Goal: Contribute content

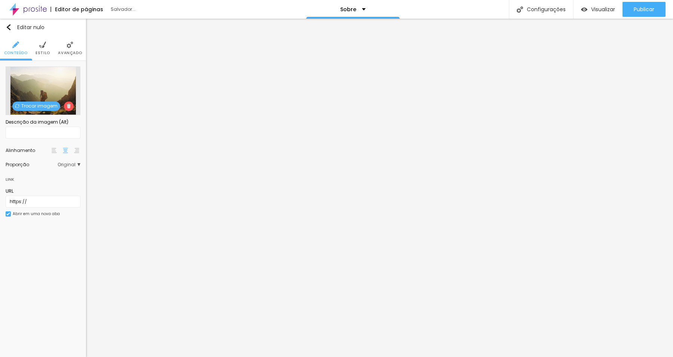
click at [34, 106] on font "Trocar imagem" at bounding box center [39, 106] width 36 height 6
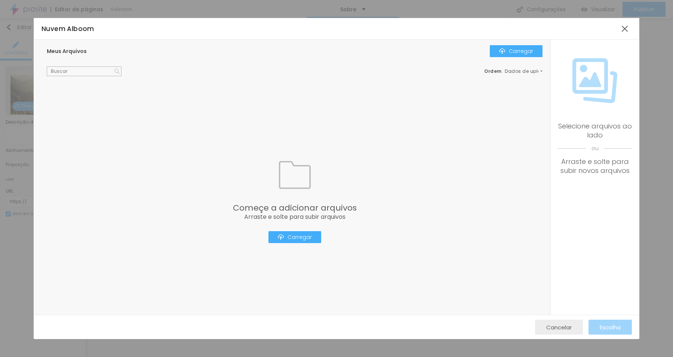
click at [570, 327] on font "Cancelar" at bounding box center [558, 328] width 25 height 8
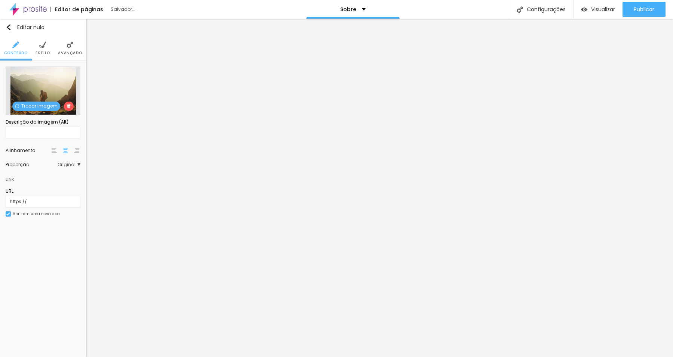
click at [40, 108] on font "Trocar imagem" at bounding box center [39, 106] width 36 height 6
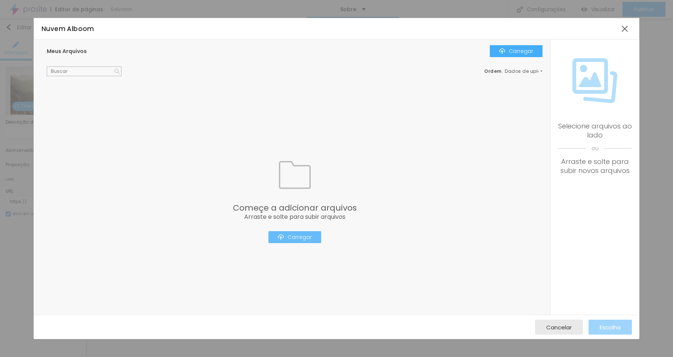
click at [292, 238] on font "Carregar" at bounding box center [300, 237] width 24 height 7
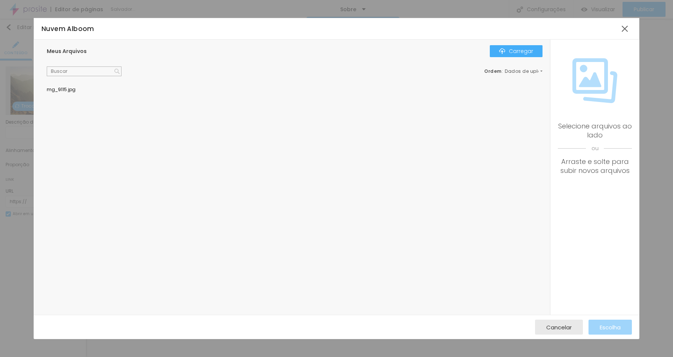
click at [85, 87] on div at bounding box center [295, 87] width 496 height 0
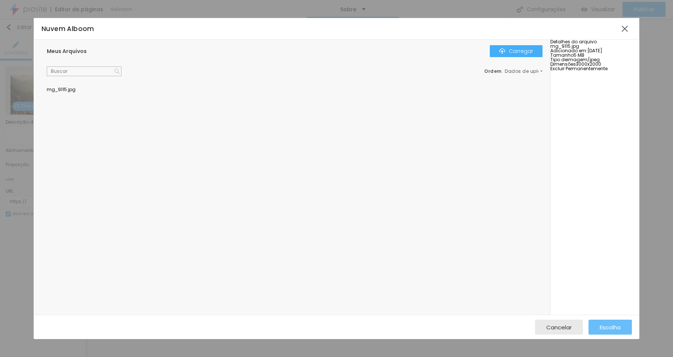
click at [608, 324] on font "Escolha" at bounding box center [610, 328] width 21 height 8
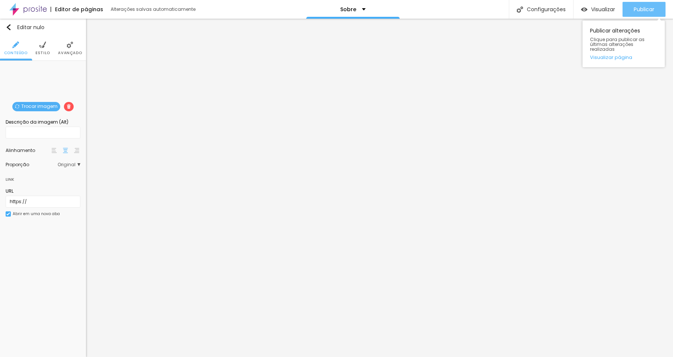
click at [647, 7] on font "Publicar" at bounding box center [644, 9] width 21 height 7
click at [648, 8] on font "Publicar" at bounding box center [644, 9] width 21 height 7
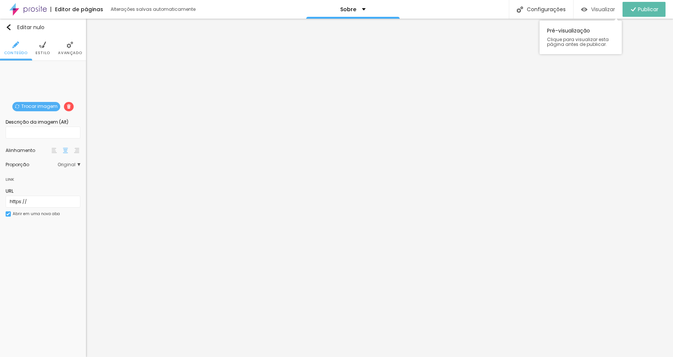
click at [604, 10] on font "Visualizar" at bounding box center [603, 9] width 24 height 7
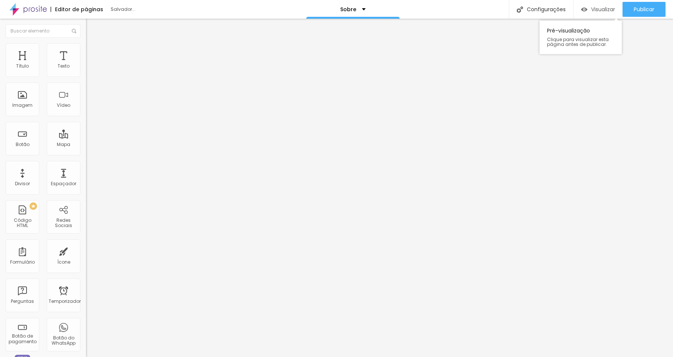
click at [599, 7] on font "Visualizar" at bounding box center [603, 9] width 24 height 7
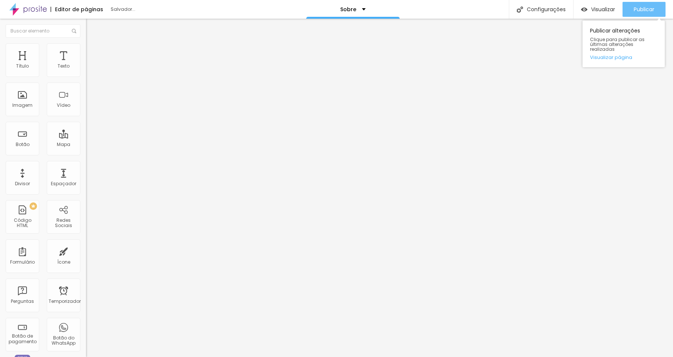
click at [643, 6] on font "Publicar" at bounding box center [644, 9] width 21 height 7
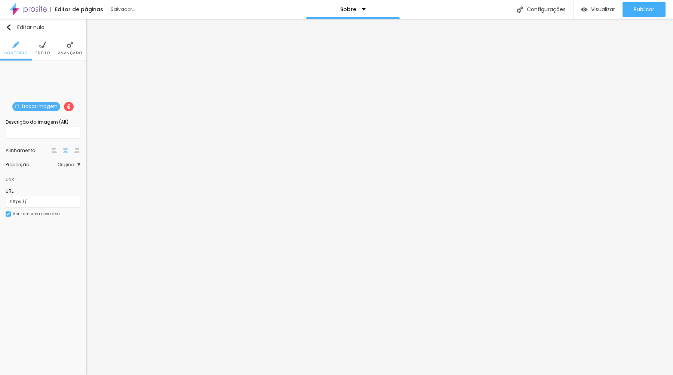
click at [37, 105] on font "Trocar imagem" at bounding box center [39, 106] width 36 height 6
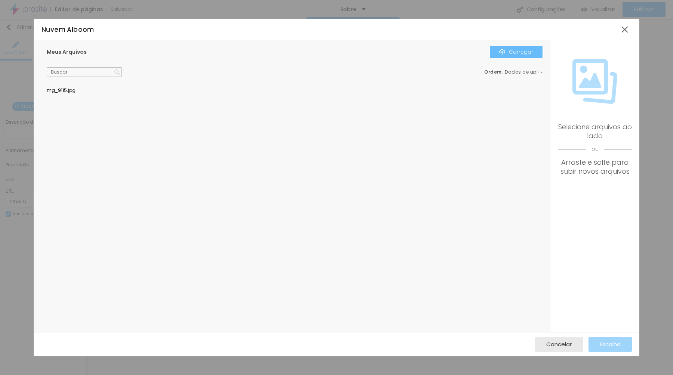
click at [514, 52] on font "Carregar" at bounding box center [521, 51] width 24 height 7
click at [79, 88] on div at bounding box center [295, 88] width 496 height 0
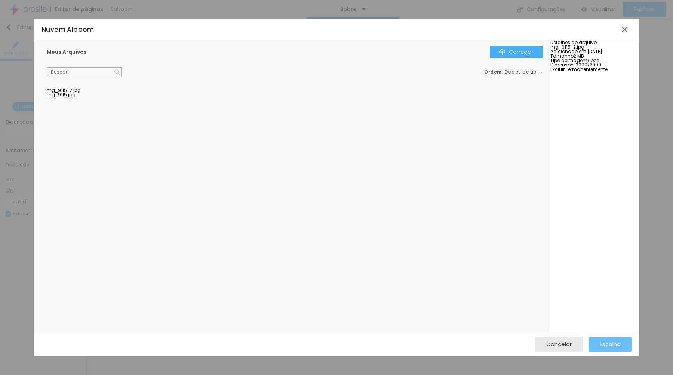
click at [606, 345] on font "Escolha" at bounding box center [610, 345] width 21 height 8
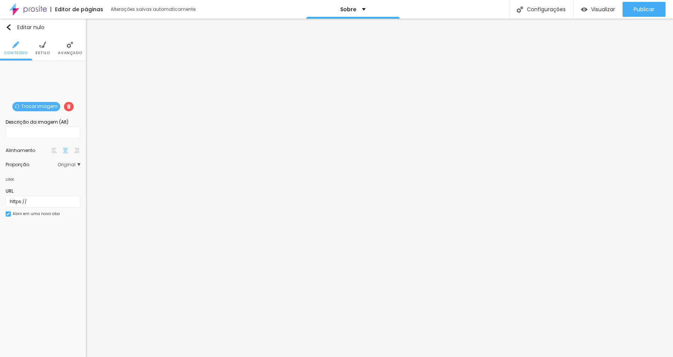
click at [45, 107] on font "Trocar imagem" at bounding box center [39, 106] width 36 height 6
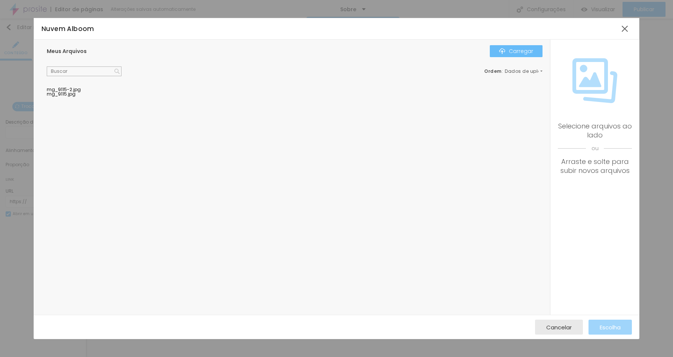
click at [497, 49] on button "Carregar" at bounding box center [516, 51] width 53 height 12
click at [205, 96] on div at bounding box center [295, 96] width 496 height 0
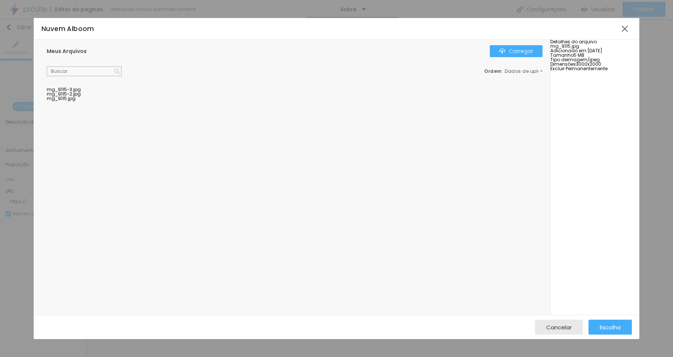
click at [98, 87] on div at bounding box center [295, 87] width 496 height 0
click at [602, 325] on font "Escolha" at bounding box center [610, 328] width 21 height 8
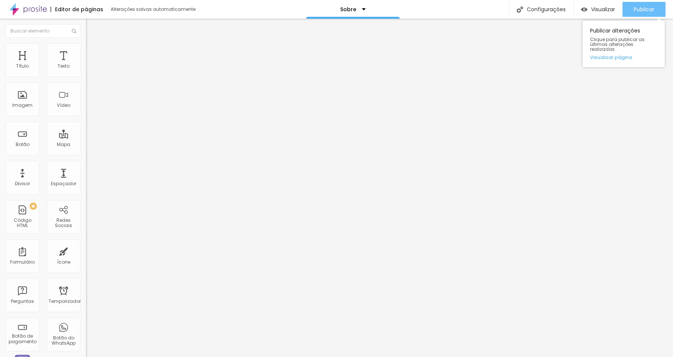
click at [638, 9] on font "Publicar" at bounding box center [644, 9] width 21 height 7
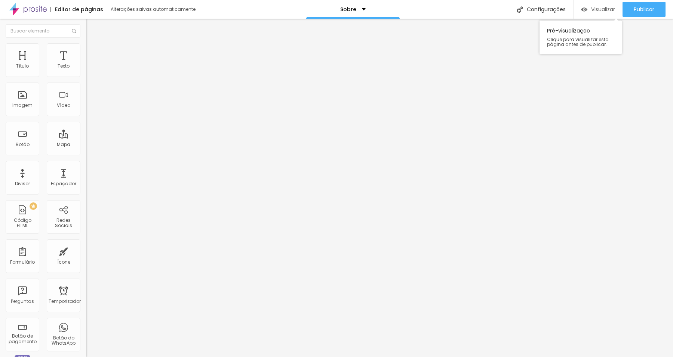
click at [592, 8] on font "Visualizar" at bounding box center [603, 9] width 24 height 7
click at [25, 68] on font "Título" at bounding box center [22, 66] width 13 height 6
click at [58, 68] on font "Texto" at bounding box center [64, 66] width 12 height 6
click at [356, 4] on div "Sobre" at bounding box center [352, 9] width 93 height 19
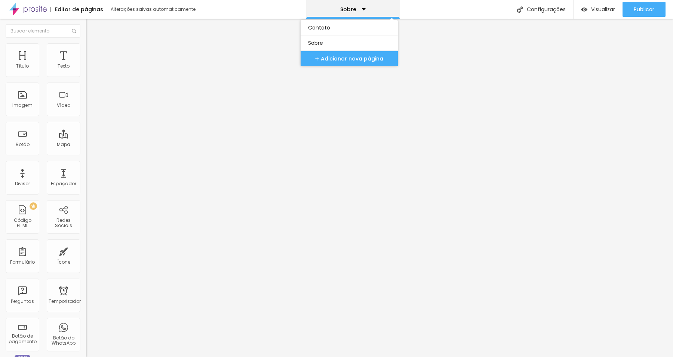
click at [27, 9] on img at bounding box center [27, 9] width 37 height 19
